Goal: Navigation & Orientation: Find specific page/section

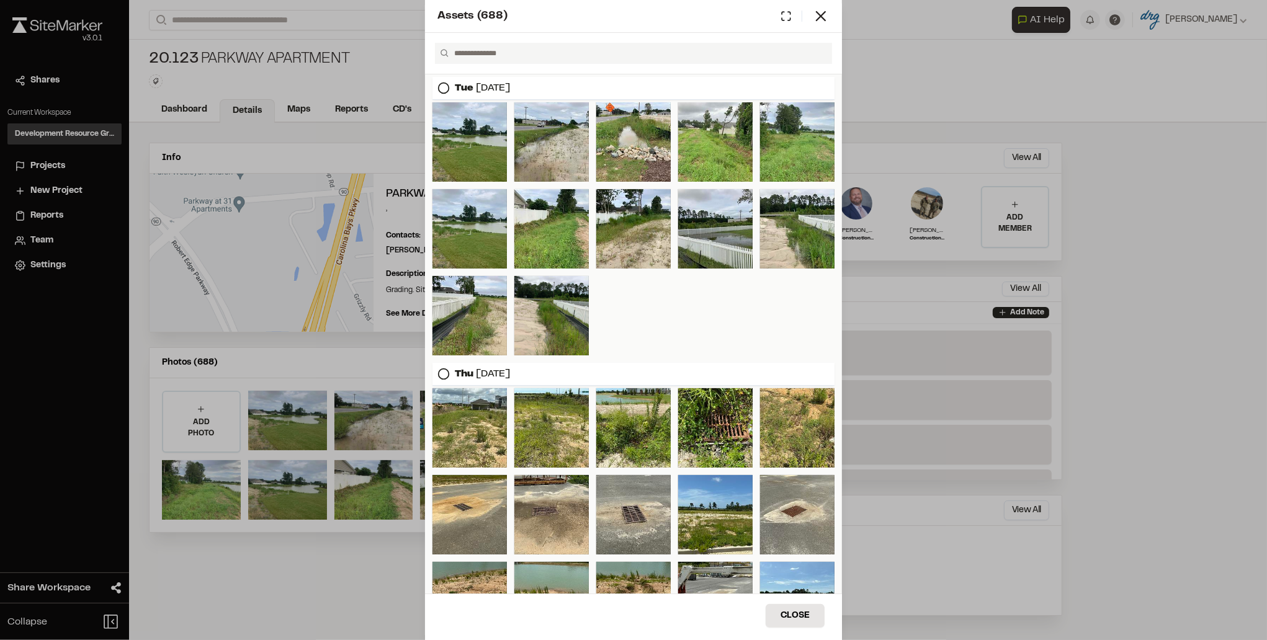
click at [823, 16] on icon at bounding box center [820, 15] width 17 height 17
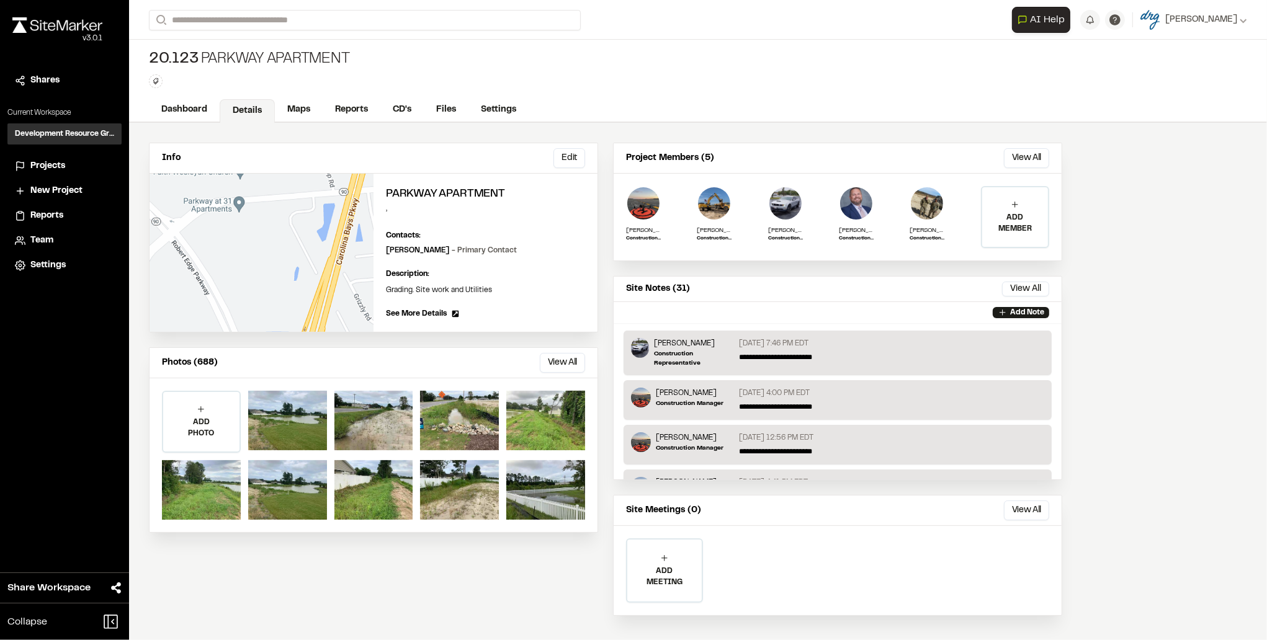
click at [74, 27] on img at bounding box center [57, 25] width 90 height 16
